Goal: Task Accomplishment & Management: Manage account settings

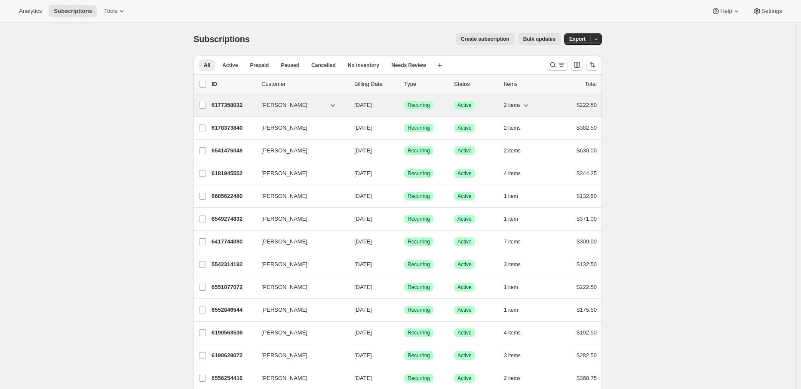
click at [223, 101] on p "6177358032" at bounding box center [232, 105] width 43 height 9
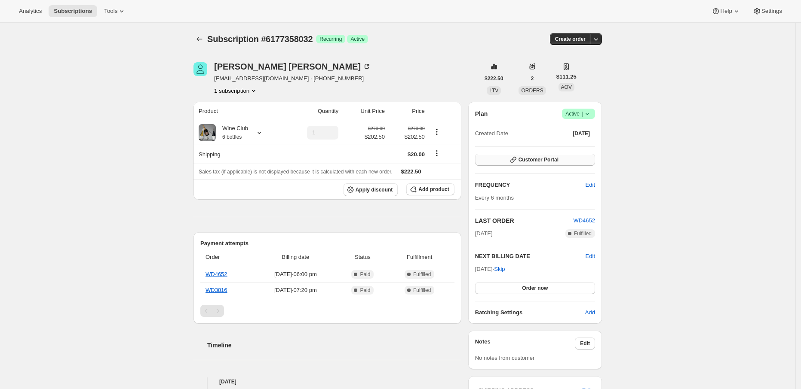
click at [555, 162] on span "Customer Portal" at bounding box center [538, 159] width 40 height 7
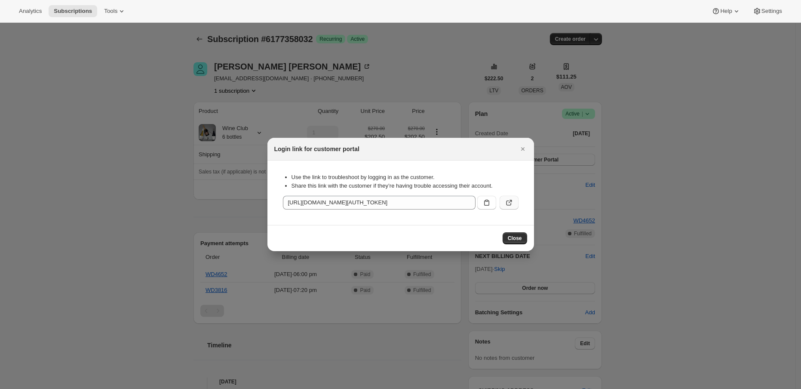
click at [501, 205] on button ":rc2:" at bounding box center [508, 203] width 19 height 14
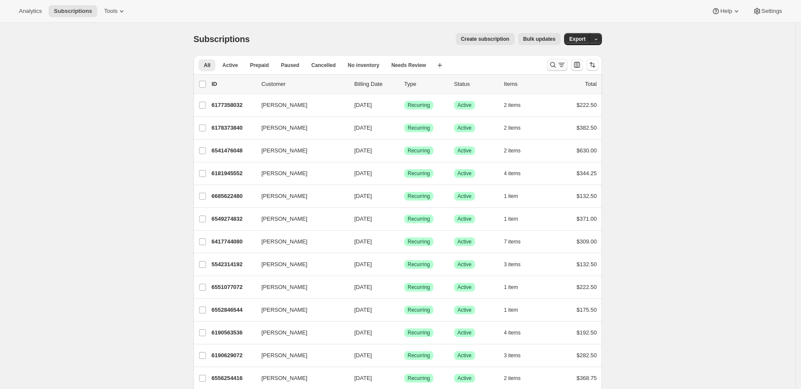
click at [554, 68] on icon "Search and filter results" at bounding box center [552, 65] width 9 height 9
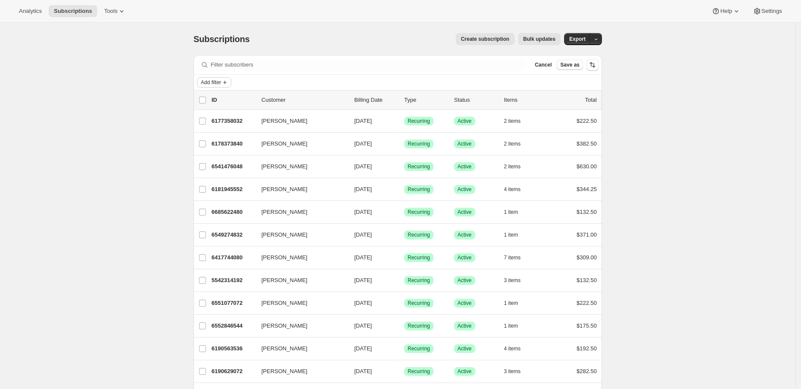
click at [215, 81] on span "Add filter" at bounding box center [211, 82] width 20 height 7
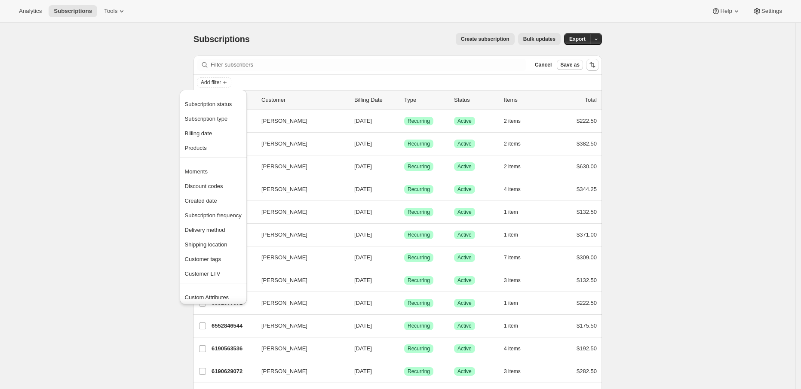
click at [217, 156] on div "Subscription status Subscription type Billing date Products" at bounding box center [213, 127] width 67 height 60
click at [216, 145] on span "Products" at bounding box center [213, 148] width 57 height 9
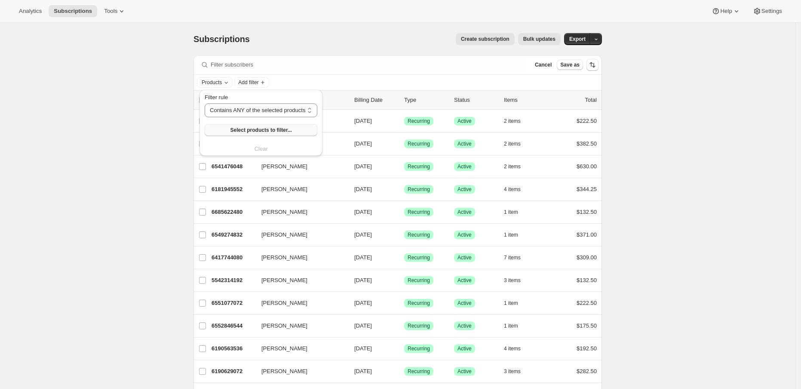
click at [264, 135] on button "Select products to filter..." at bounding box center [261, 130] width 113 height 12
click at [105, 267] on div "Subscriptions. This page is ready Subscriptions Create subscription Bulk update…" at bounding box center [397, 329] width 795 height 613
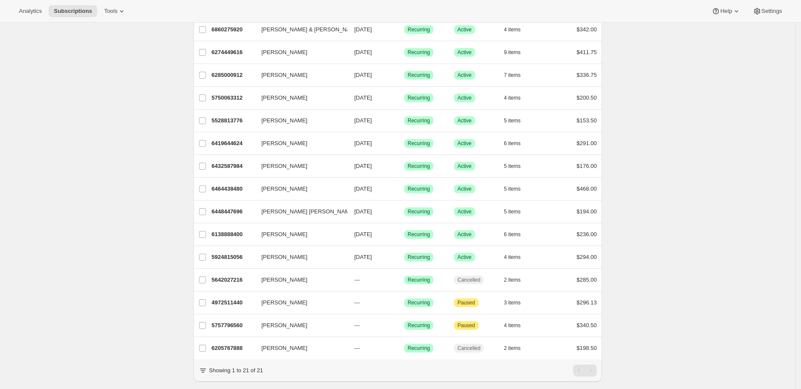
scroll to position [254, 0]
